Goal: Task Accomplishment & Management: Complete application form

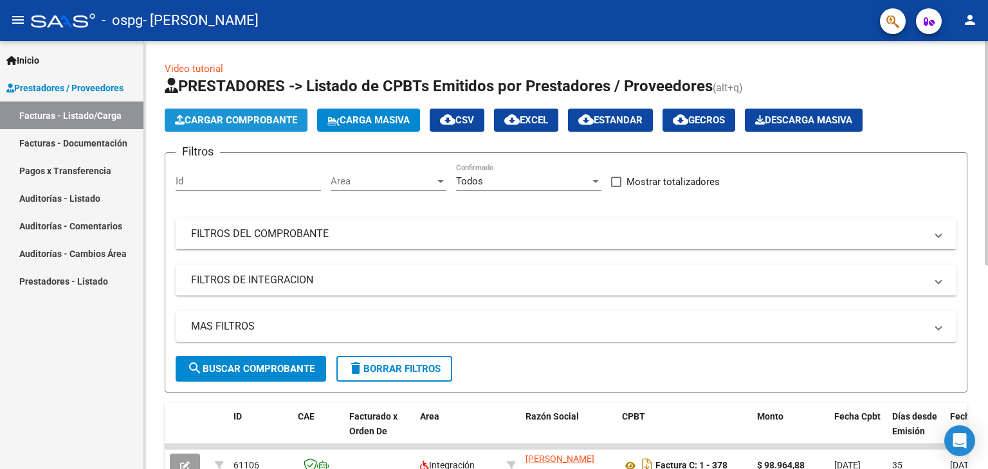
click at [271, 122] on span "Cargar Comprobante" at bounding box center [236, 120] width 122 height 12
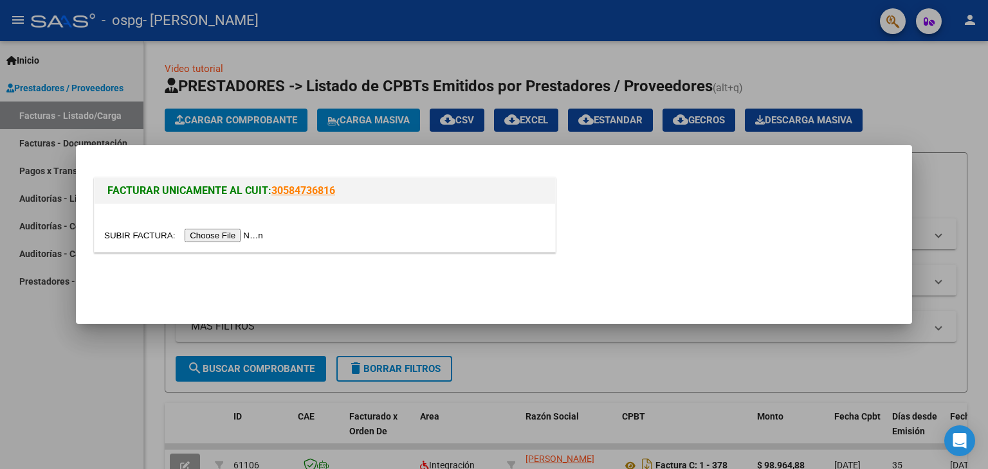
click at [257, 232] on input "file" at bounding box center [185, 236] width 163 height 14
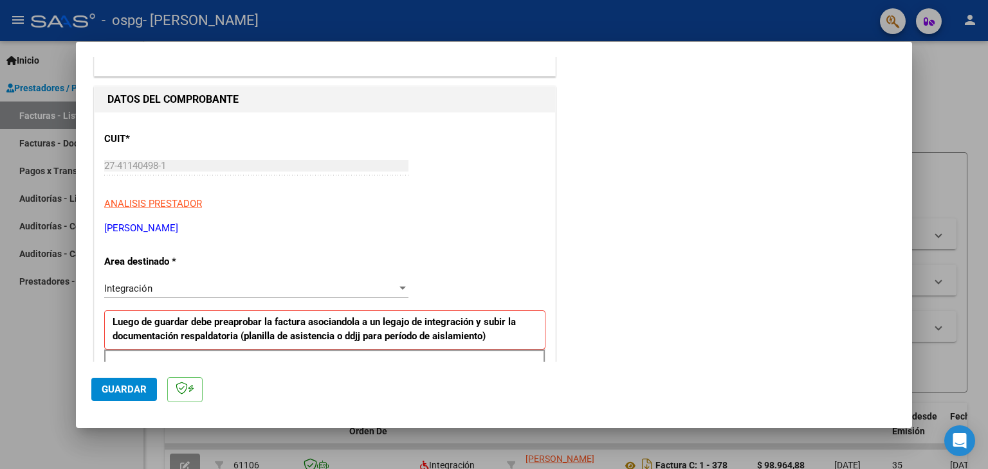
scroll to position [232, 0]
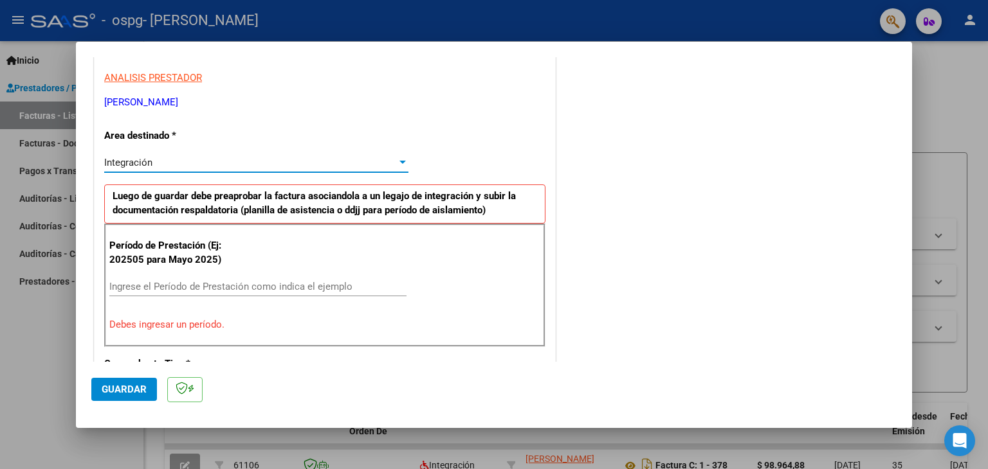
click at [248, 163] on div "Integración" at bounding box center [250, 163] width 293 height 12
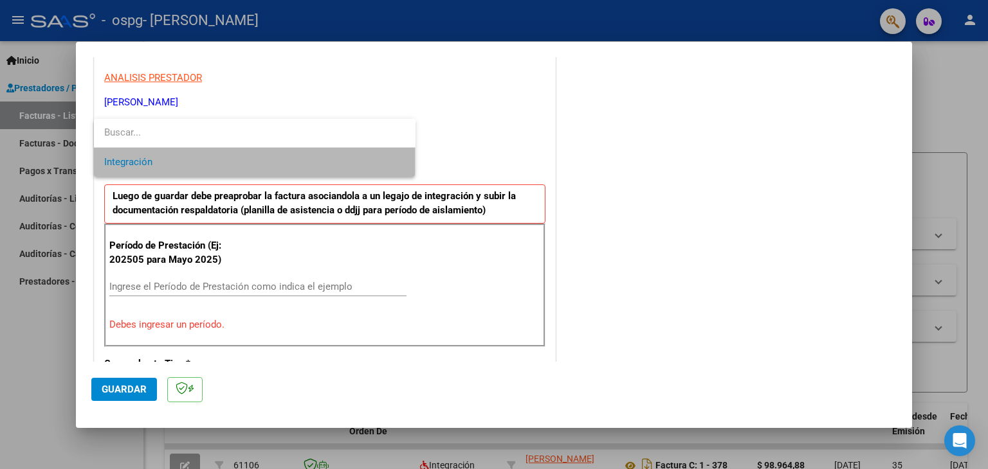
click at [248, 163] on span "Integración" at bounding box center [254, 162] width 301 height 29
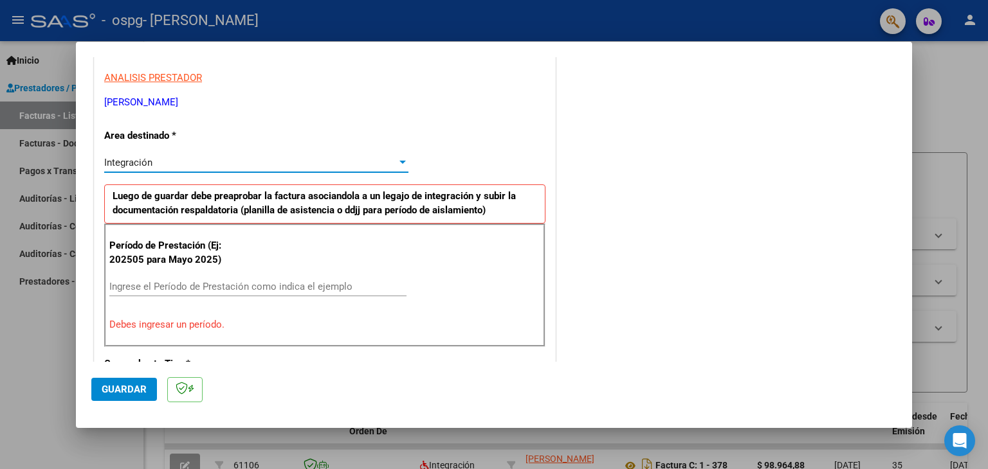
scroll to position [272, 0]
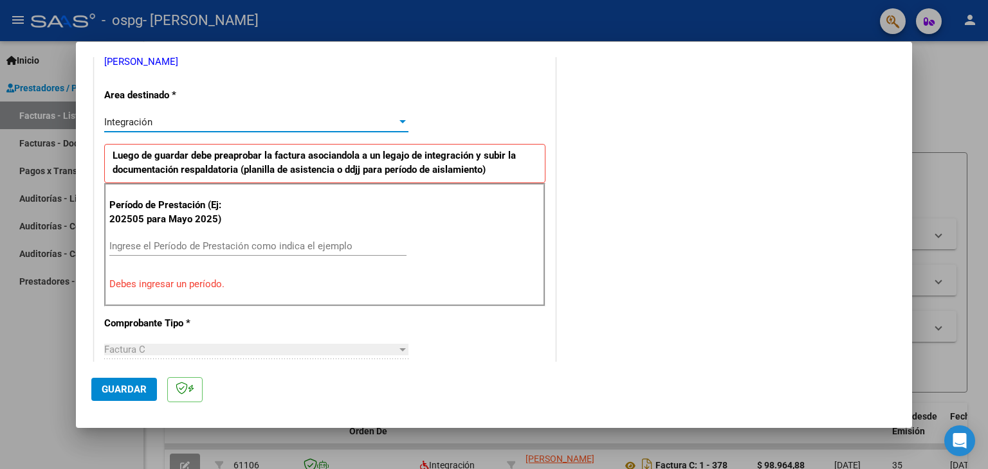
click at [210, 247] on input "Ingrese el Período de Prestación como indica el ejemplo" at bounding box center [257, 247] width 297 height 12
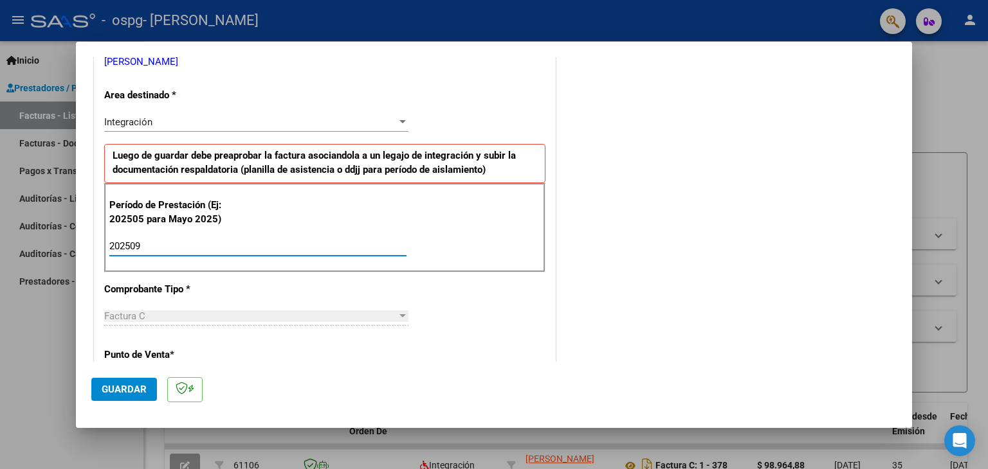
type input "202509"
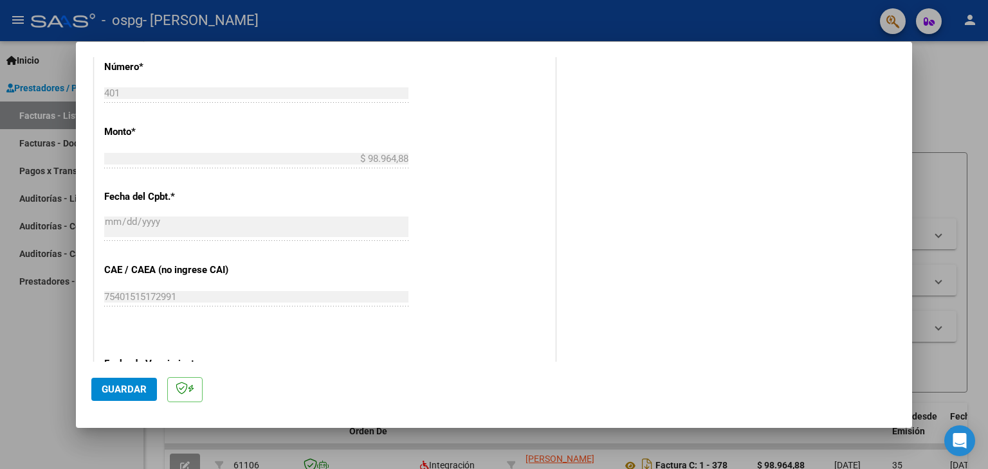
scroll to position [825, 0]
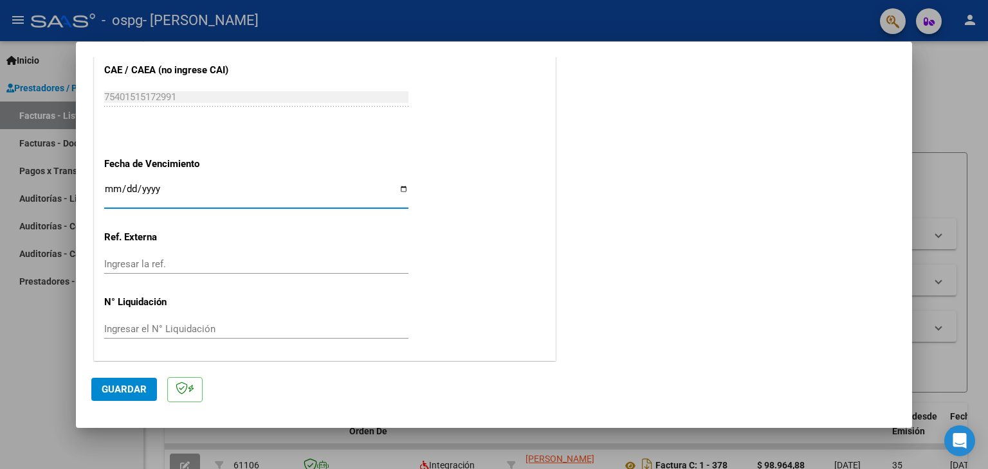
click at [396, 191] on input "Ingresar la fecha" at bounding box center [256, 194] width 304 height 21
type input "[DATE]"
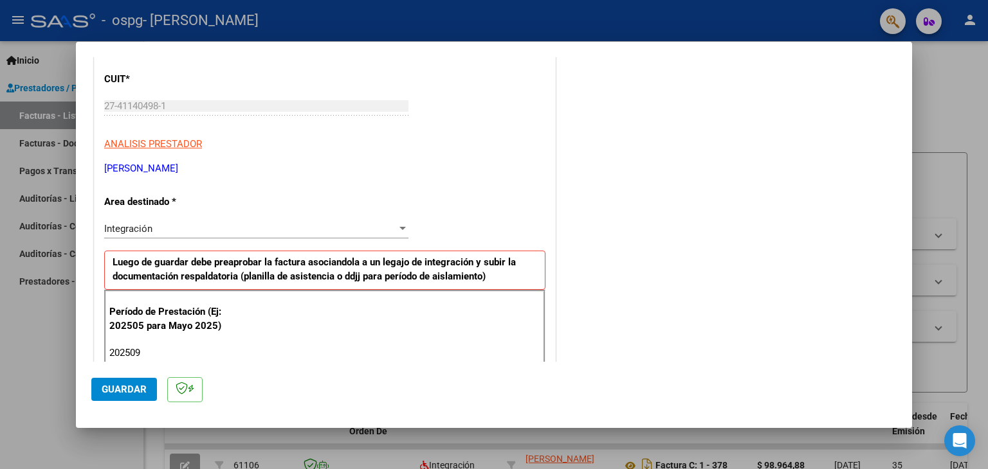
scroll to position [0, 0]
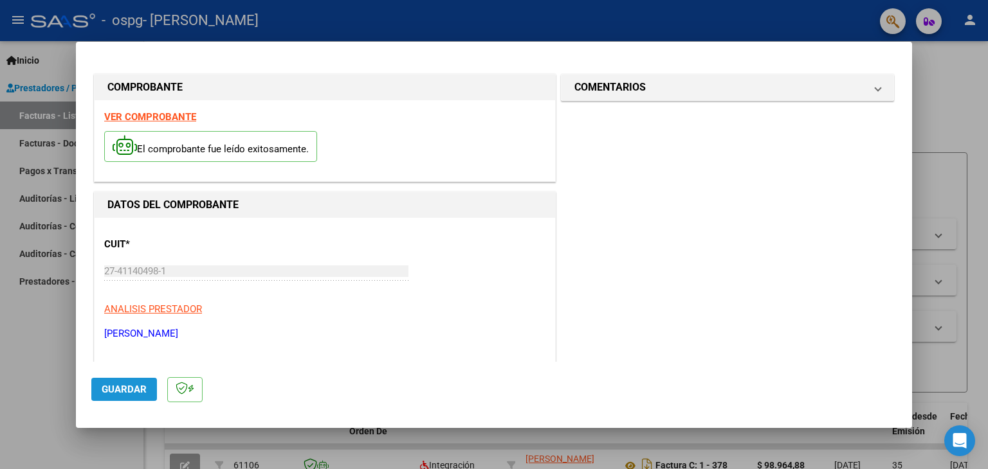
click at [134, 384] on span "Guardar" at bounding box center [124, 390] width 45 height 12
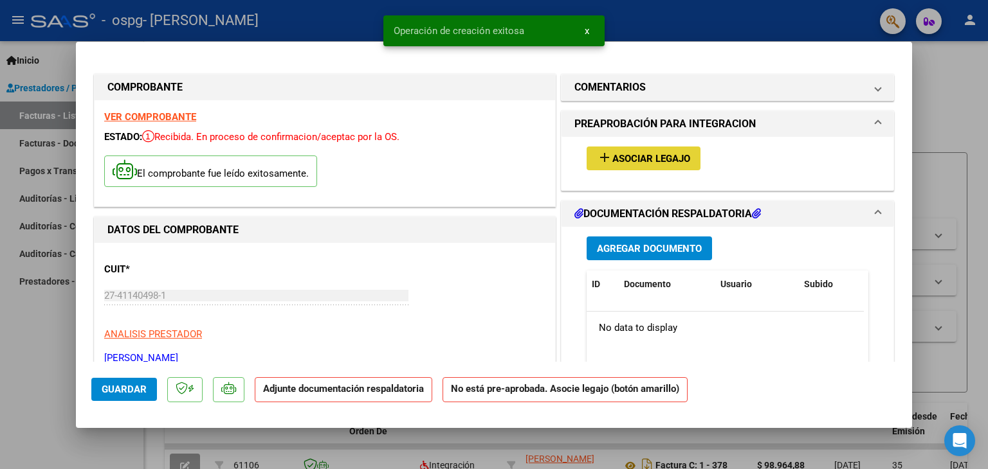
click at [667, 154] on span "Asociar Legajo" at bounding box center [651, 159] width 78 height 12
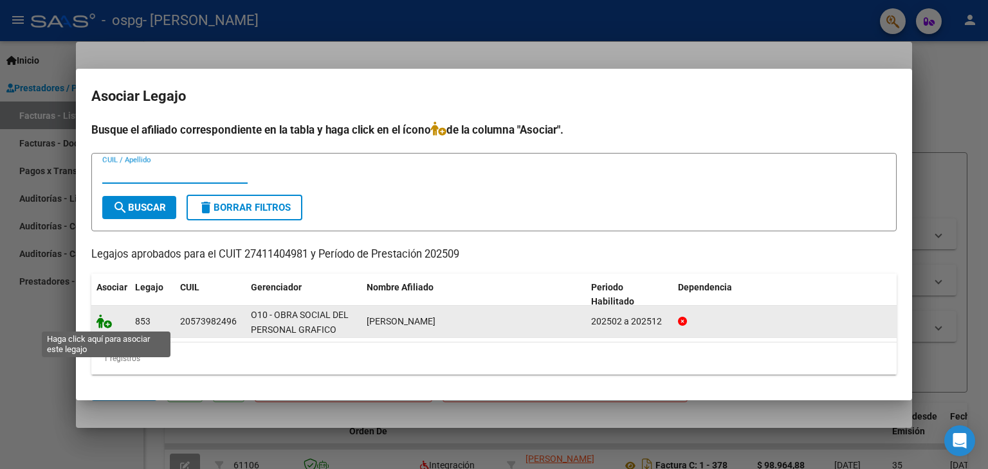
click at [102, 319] on icon at bounding box center [103, 321] width 15 height 14
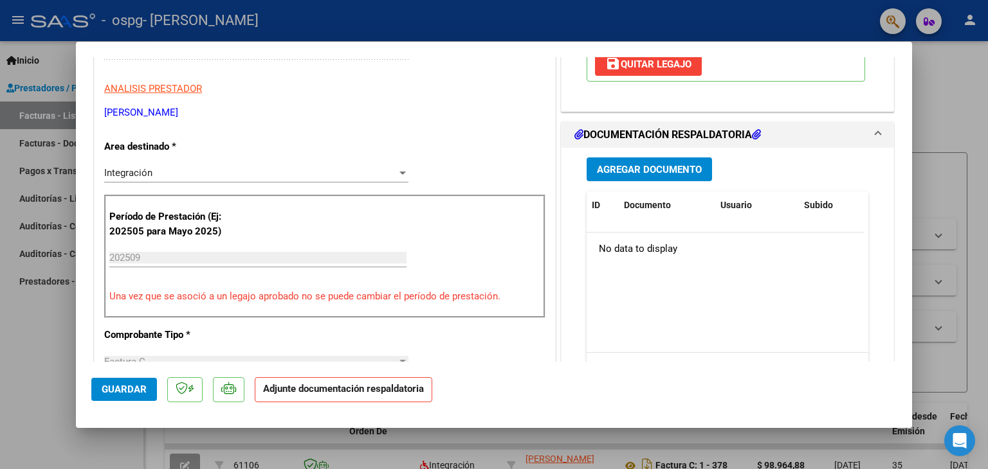
scroll to position [246, 0]
click at [636, 175] on span "Agregar Documento" at bounding box center [649, 169] width 105 height 12
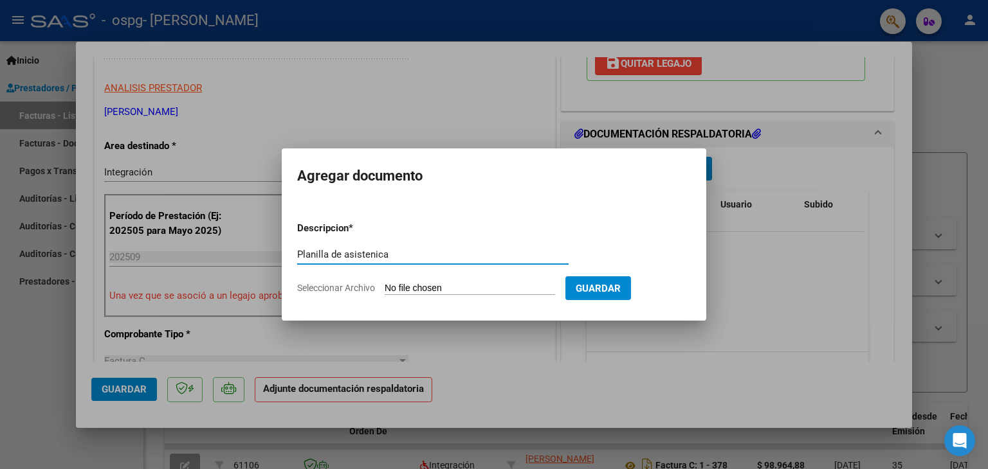
type input "Planilla de asistenica"
click at [480, 282] on app-file-uploader "Seleccionar Archivo" at bounding box center [431, 288] width 268 height 12
click at [483, 291] on input "Seleccionar Archivo" at bounding box center [470, 289] width 170 height 12
type input "C:\fakepath\[PERSON_NAME]- Sept G.pdf"
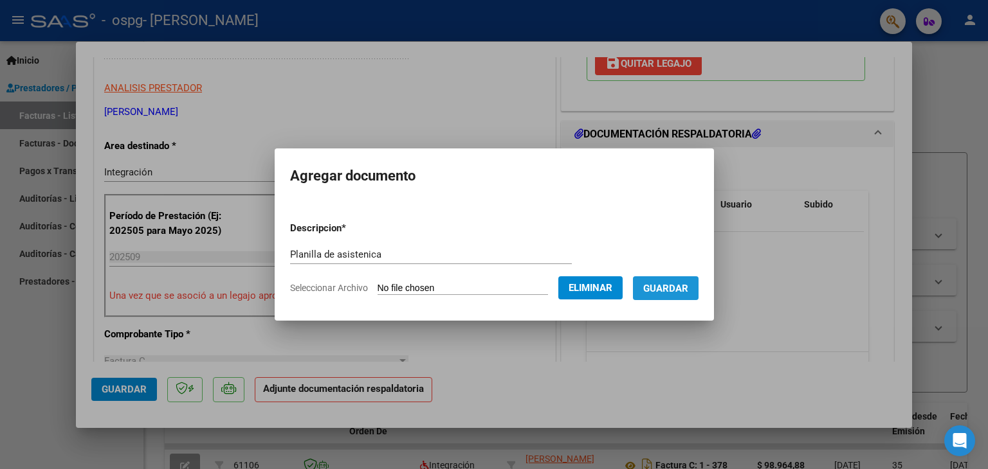
click at [684, 284] on span "Guardar" at bounding box center [665, 289] width 45 height 12
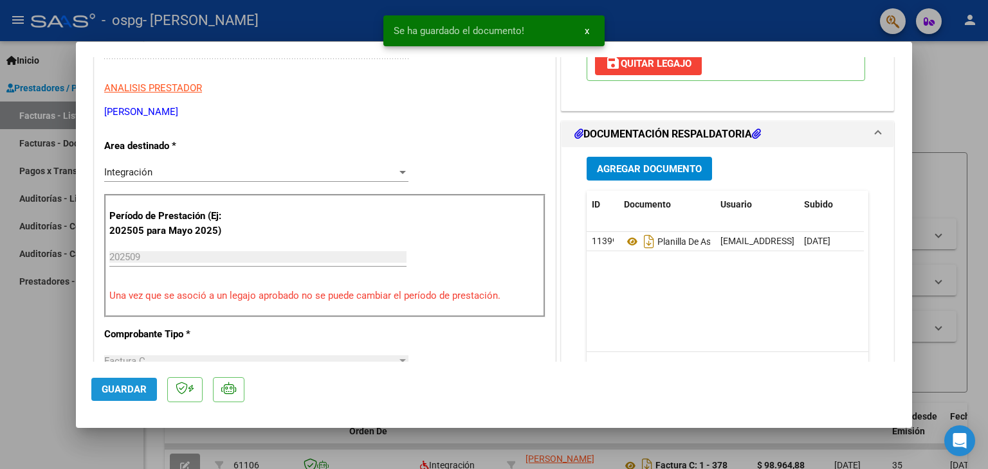
click at [134, 388] on span "Guardar" at bounding box center [124, 390] width 45 height 12
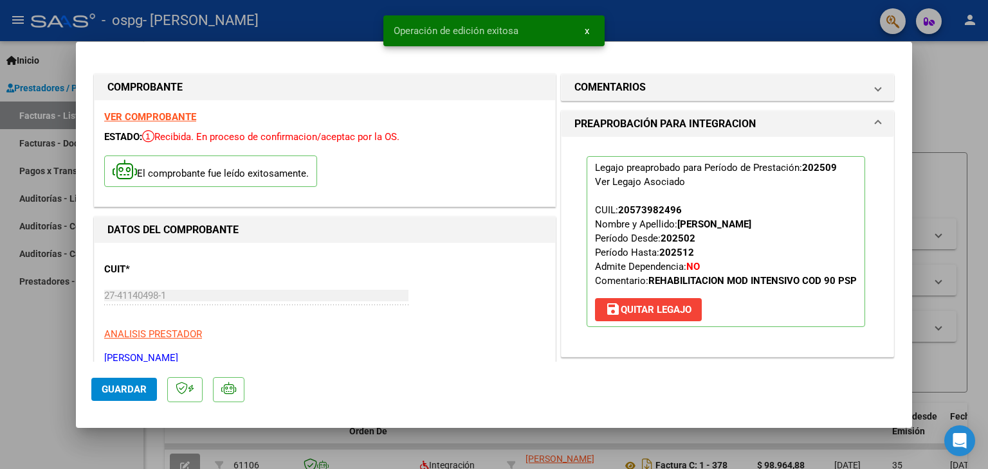
scroll to position [0, 0]
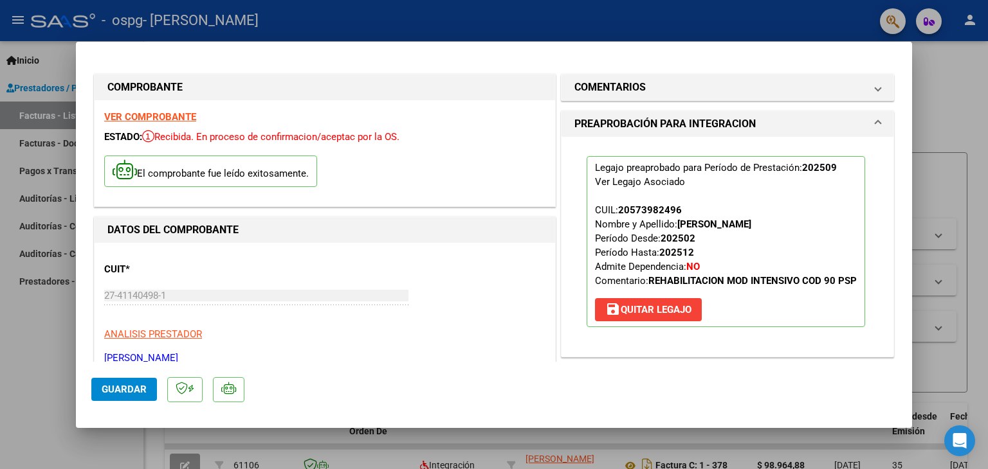
click at [30, 345] on div at bounding box center [494, 234] width 988 height 469
type input "$ 0,00"
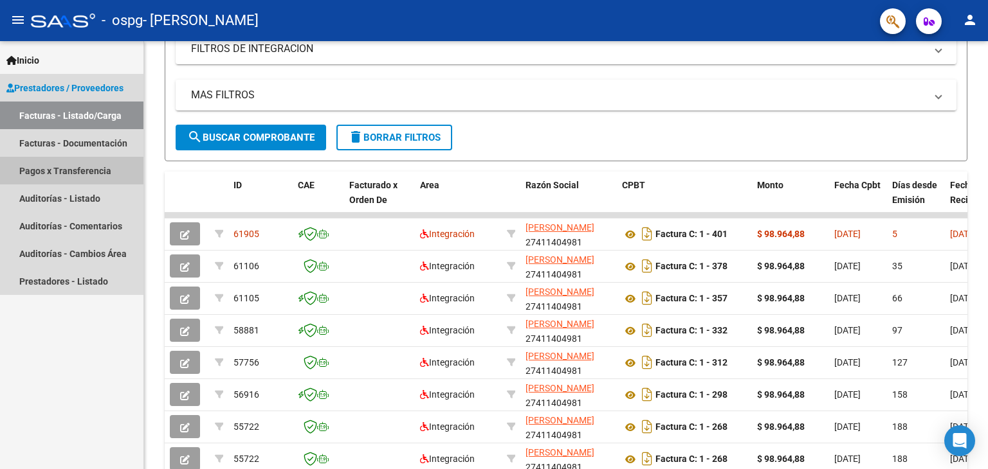
click at [77, 169] on link "Pagos x Transferencia" at bounding box center [71, 171] width 143 height 28
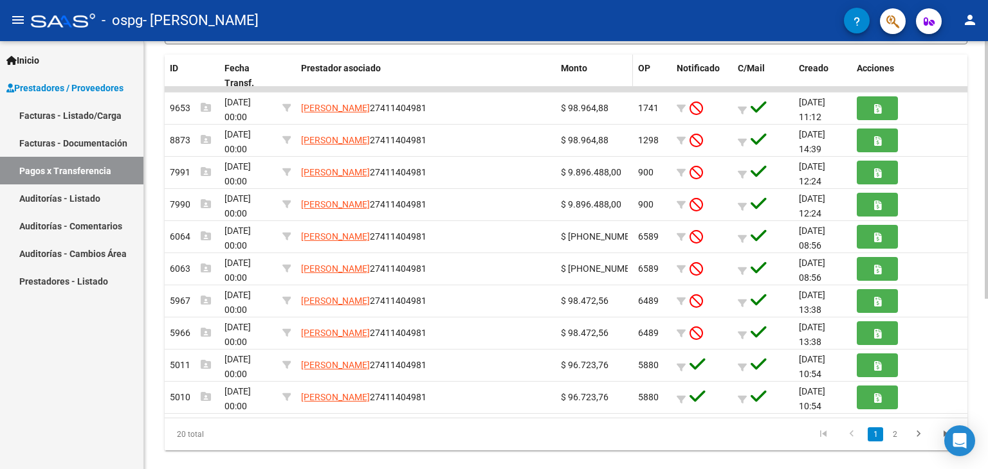
scroll to position [282, 0]
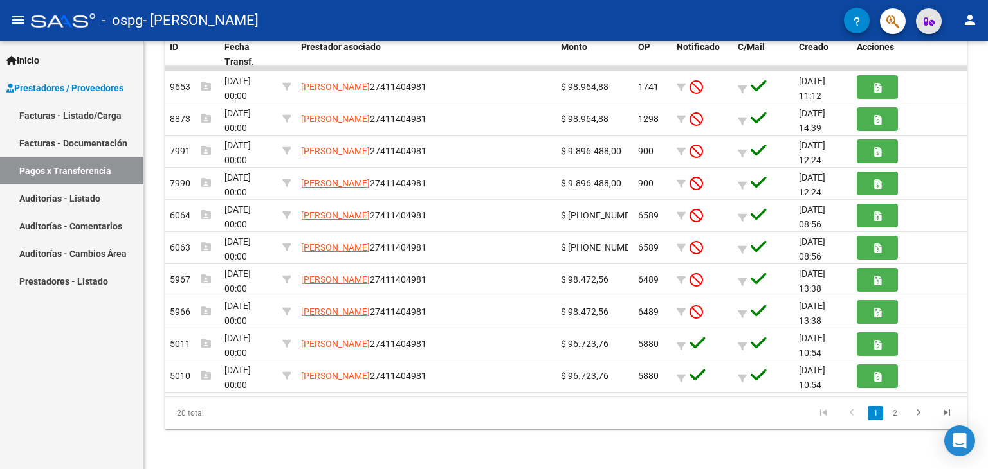
click at [924, 26] on icon "button" at bounding box center [929, 22] width 11 height 10
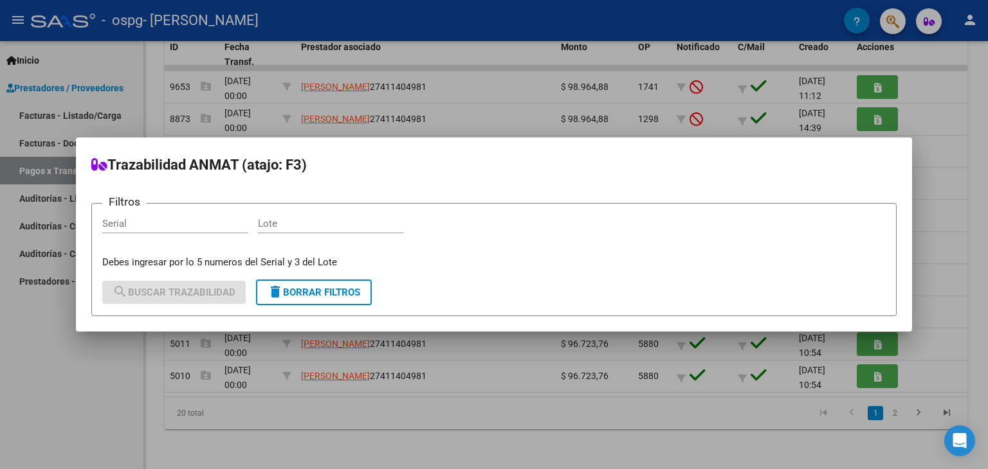
click at [558, 69] on div at bounding box center [494, 234] width 988 height 469
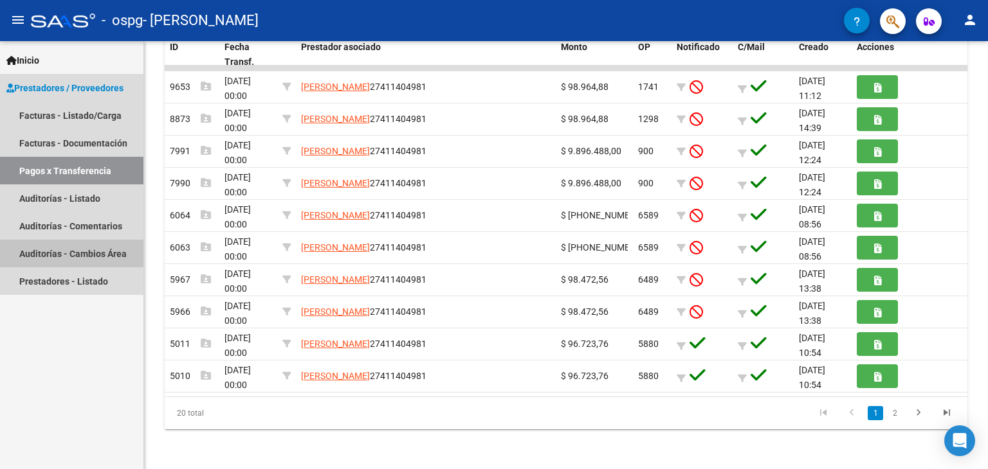
click at [87, 250] on link "Auditorías - Cambios Área" at bounding box center [71, 254] width 143 height 28
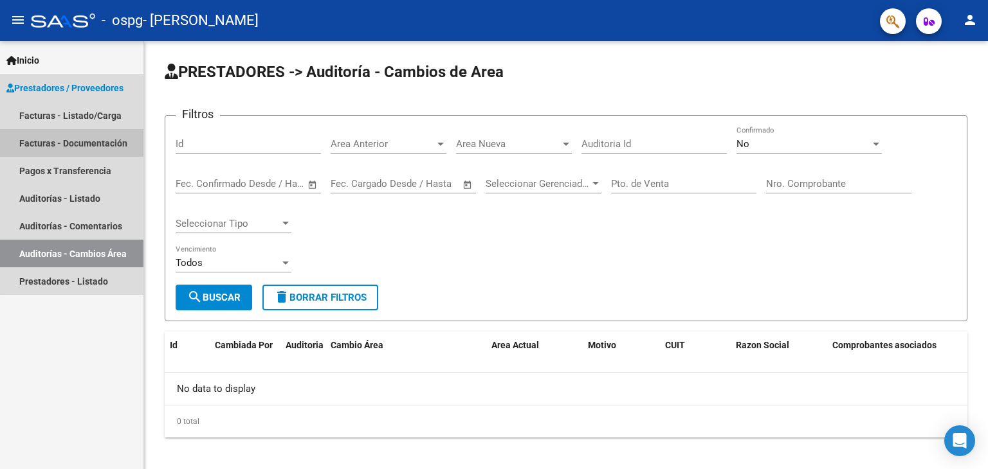
click at [84, 132] on link "Facturas - Documentación" at bounding box center [71, 143] width 143 height 28
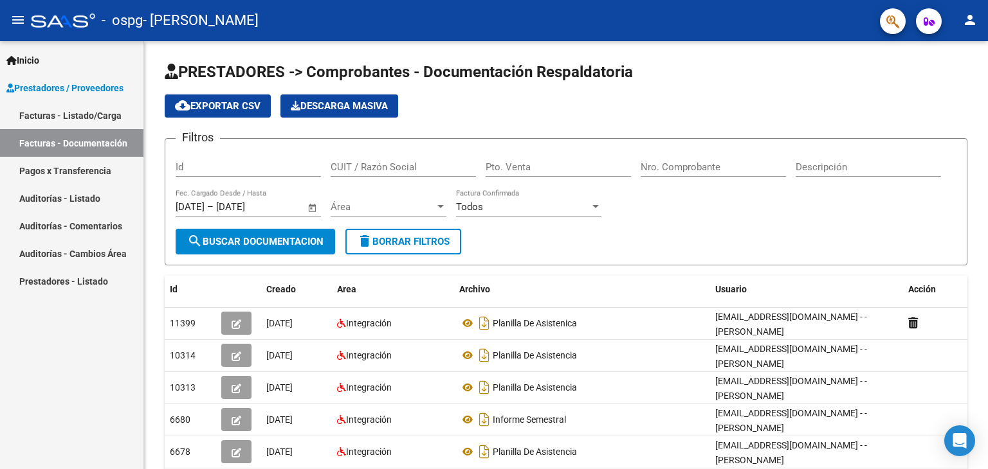
click at [15, 19] on mat-icon "menu" at bounding box center [17, 19] width 15 height 15
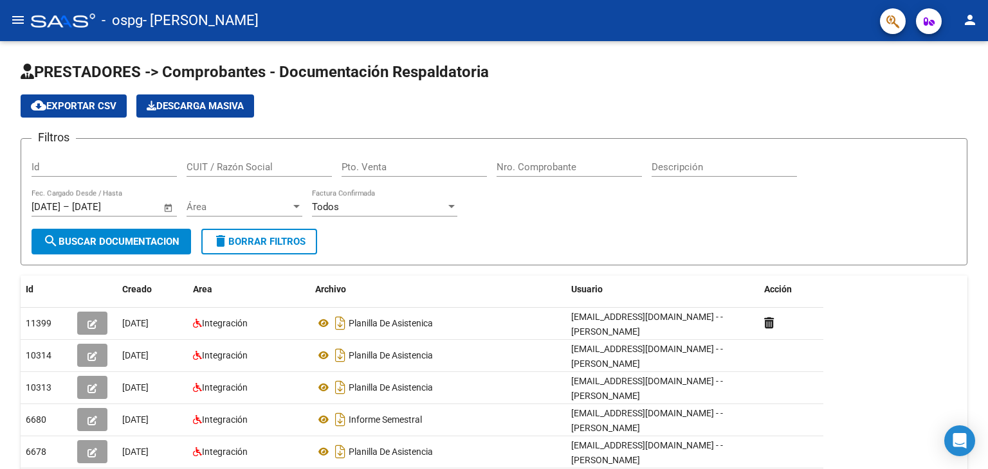
click at [15, 19] on mat-icon "menu" at bounding box center [17, 19] width 15 height 15
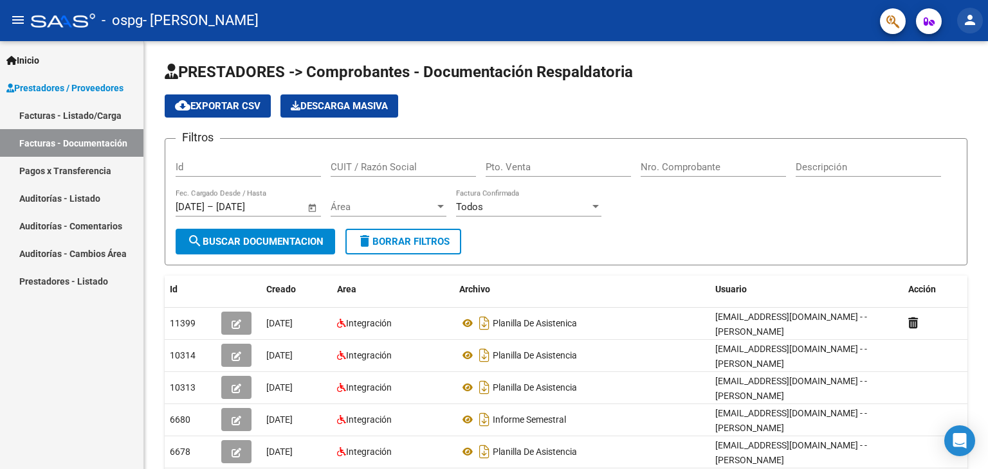
click at [968, 23] on mat-icon "person" at bounding box center [969, 19] width 15 height 15
click at [960, 42] on button "person Mi Perfil" at bounding box center [943, 54] width 78 height 31
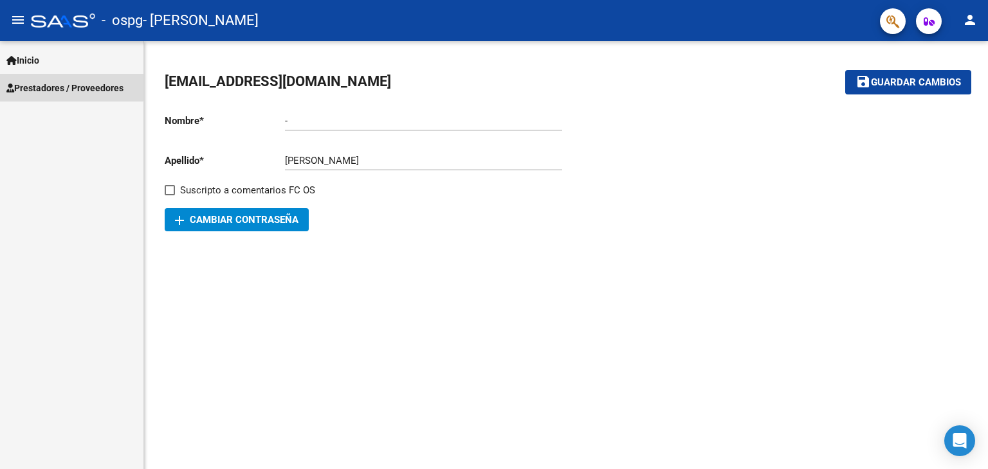
click at [68, 81] on span "Prestadores / Proveedores" at bounding box center [64, 88] width 117 height 14
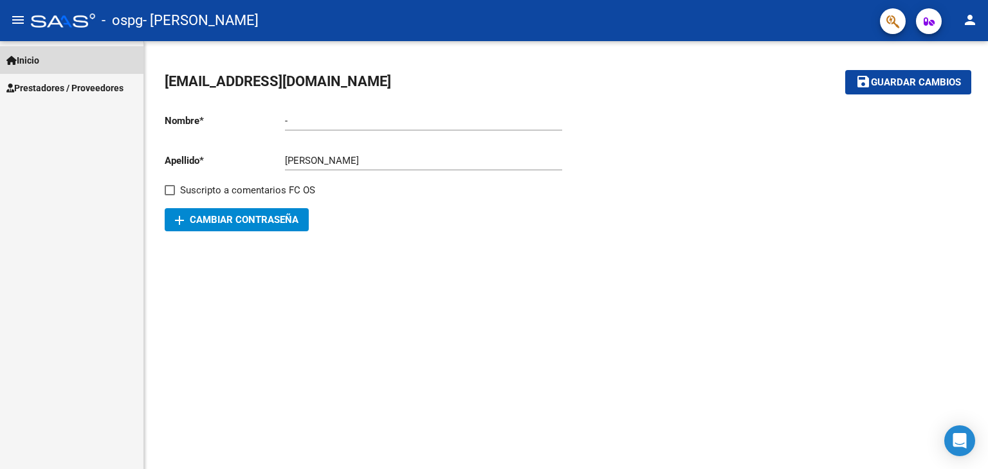
click at [55, 53] on link "Inicio" at bounding box center [71, 60] width 143 height 28
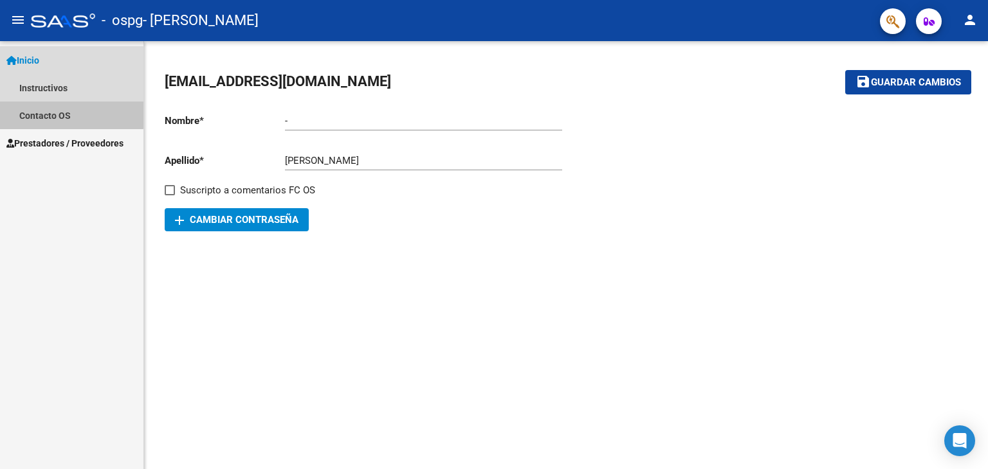
click at [44, 113] on link "Contacto OS" at bounding box center [71, 116] width 143 height 28
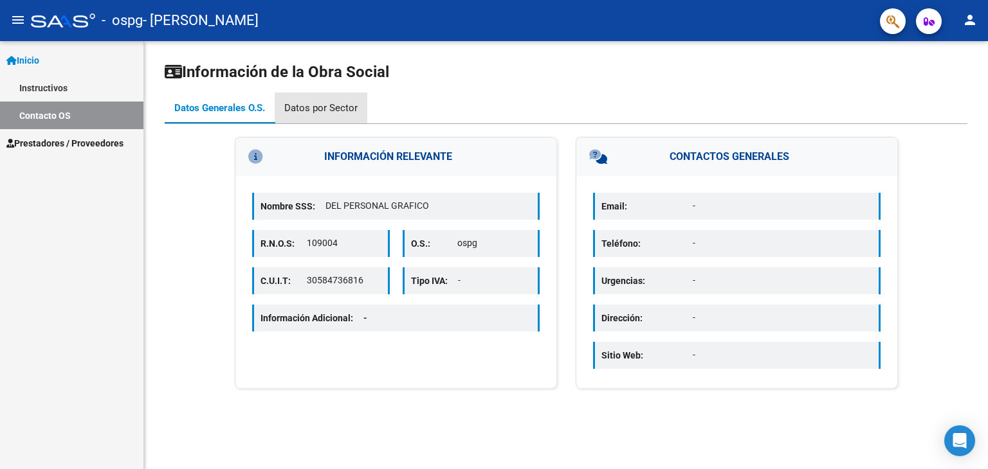
click at [331, 106] on div "Datos por Sector" at bounding box center [320, 108] width 73 height 14
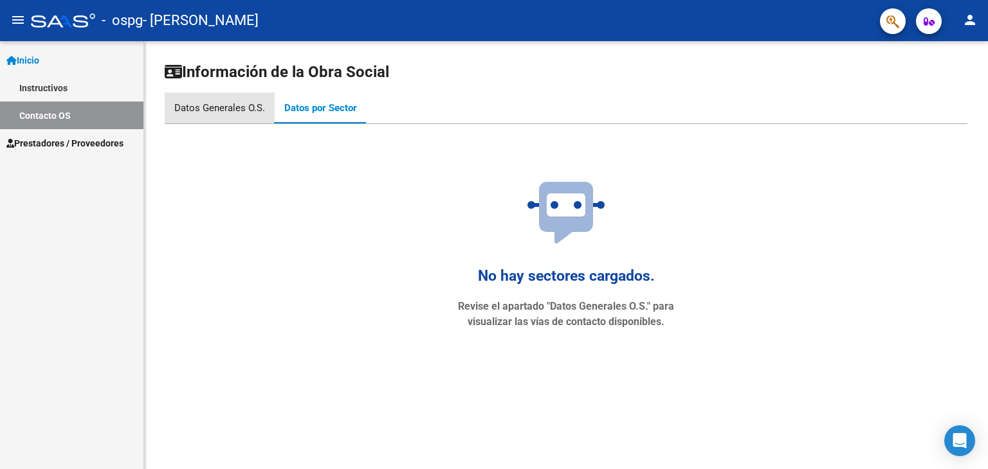
click at [244, 106] on div "Datos Generales O.S." at bounding box center [219, 108] width 91 height 14
